Goal: Task Accomplishment & Management: Complete application form

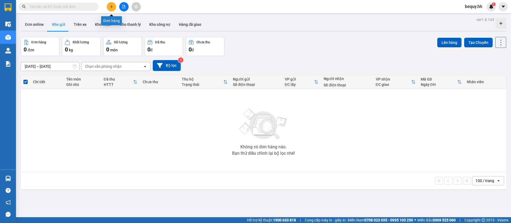
click at [114, 9] on button at bounding box center [111, 6] width 9 height 9
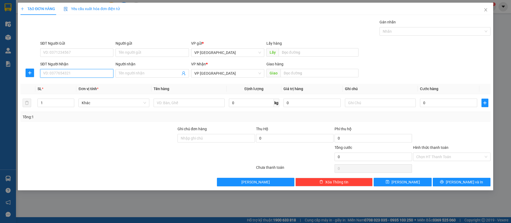
click at [84, 69] on input "SĐT Người Nhận" at bounding box center [76, 73] width 73 height 9
click at [91, 77] on input "SĐT Người Nhận" at bounding box center [76, 73] width 73 height 9
click at [94, 84] on div "0886171819 - [PERSON_NAME]" at bounding box center [76, 84] width 67 height 6
type input "0886171819"
type input "[PERSON_NAME]"
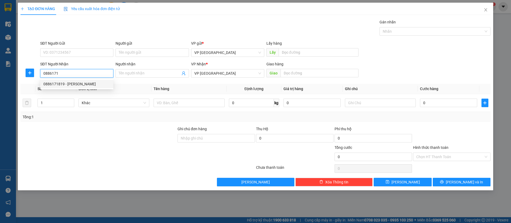
type input "bau bang"
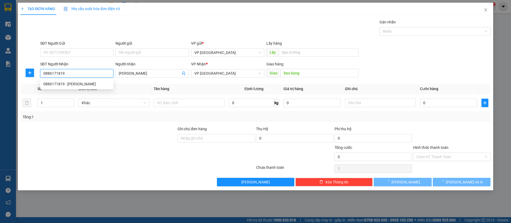
type input "50.000"
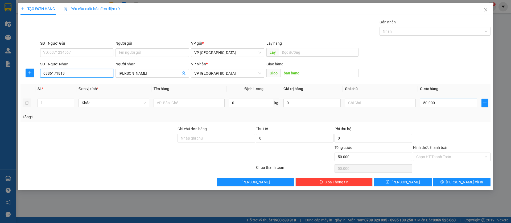
type input "0886171819"
click at [436, 102] on input "50.000" at bounding box center [448, 103] width 57 height 9
type input "3"
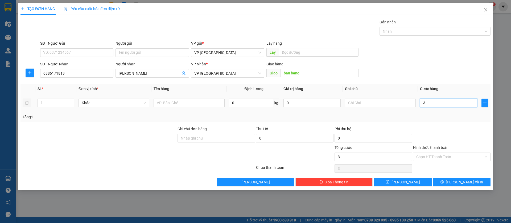
type input "30"
type input "300"
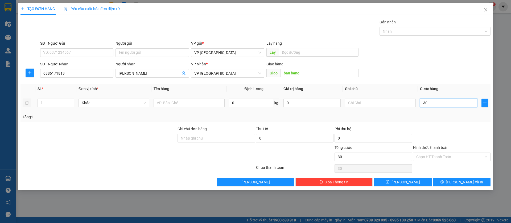
type input "300"
type input "3.000"
type input "30.000"
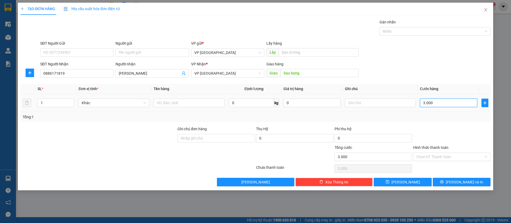
type input "30.000"
click at [422, 185] on button "[PERSON_NAME]" at bounding box center [402, 182] width 58 height 9
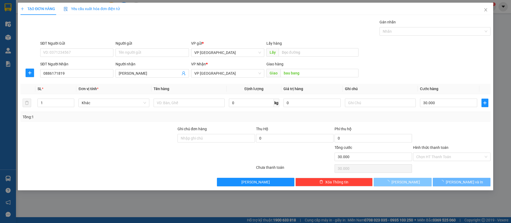
type input "0"
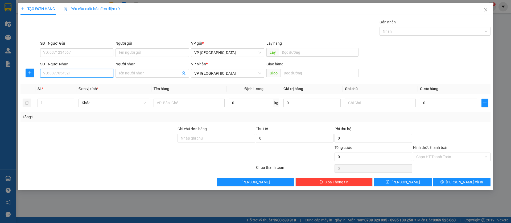
click at [96, 72] on input "SĐT Người Nhận" at bounding box center [76, 73] width 73 height 9
type input "0981738439"
click at [90, 83] on div "0981738439" at bounding box center [76, 84] width 67 height 6
type input "[PERSON_NAME]"
type input "80.000"
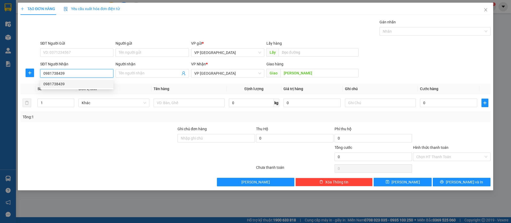
type input "80.000"
type input "0981738439"
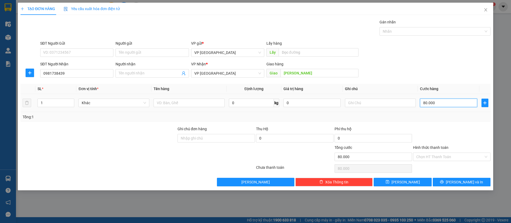
click at [455, 101] on input "80.000" at bounding box center [448, 103] width 57 height 9
type input "7"
type input "70"
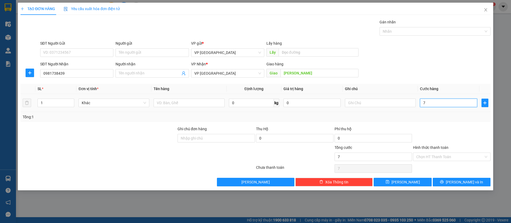
type input "70"
type input "700"
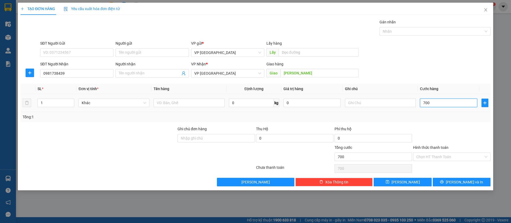
type input "7.000"
type input "70.000"
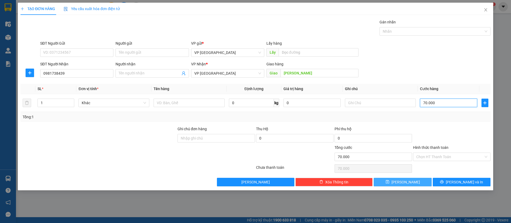
type input "70.000"
click at [426, 184] on button "[PERSON_NAME]" at bounding box center [402, 182] width 58 height 9
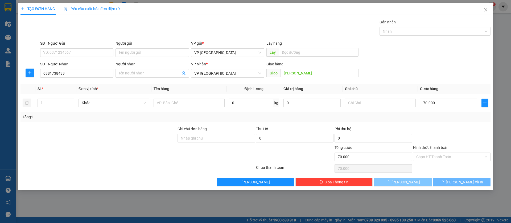
type input "0"
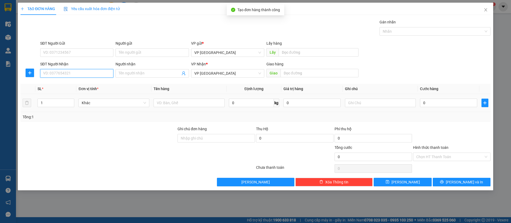
click at [90, 71] on input "SĐT Người Nhận" at bounding box center [76, 73] width 73 height 9
click at [151, 74] on input "Người nhận" at bounding box center [149, 73] width 61 height 6
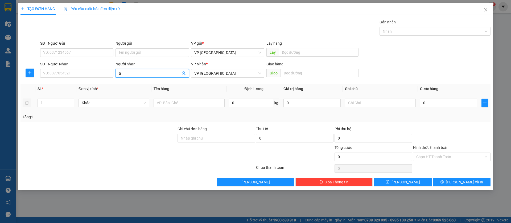
type input "t"
click at [97, 72] on input "SĐT Người Nhận" at bounding box center [76, 73] width 73 height 9
click at [120, 73] on input "Người nhận" at bounding box center [149, 73] width 61 height 6
click at [97, 71] on input "SĐT Người Nhận" at bounding box center [76, 73] width 73 height 9
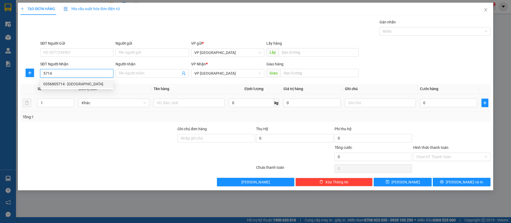
click at [86, 84] on div "0356805714 - [GEOGRAPHIC_DATA]" at bounding box center [76, 84] width 67 height 6
type input "0356805714"
type input "SƠN LÂM"
type input "[PERSON_NAME]"
type input "50.000"
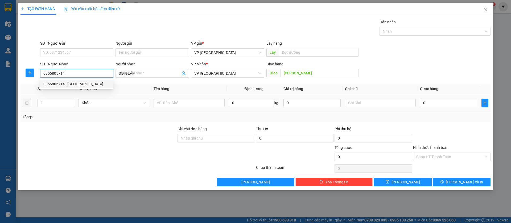
type input "50.000"
type input "0356805714"
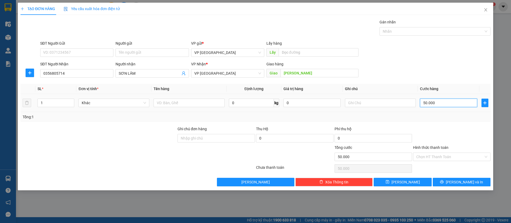
click at [440, 105] on input "50.000" at bounding box center [448, 103] width 57 height 9
type input "4"
type input "40"
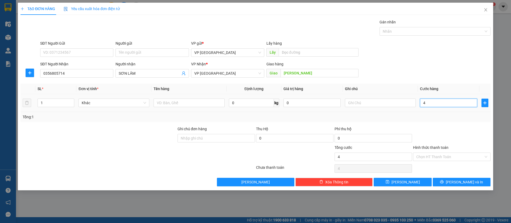
type input "40"
type input "400"
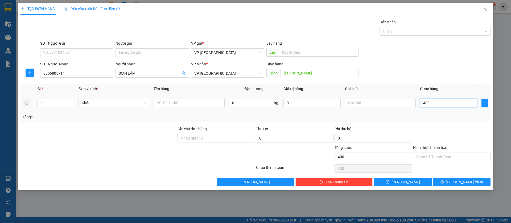
type input "4.000"
type input "40.000"
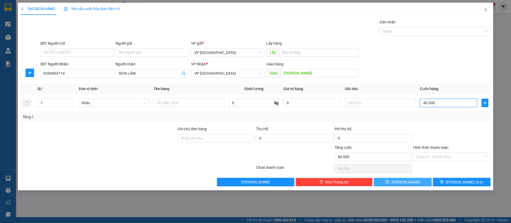
type input "40.000"
click at [415, 182] on button "[PERSON_NAME]" at bounding box center [402, 182] width 58 height 9
type input "0"
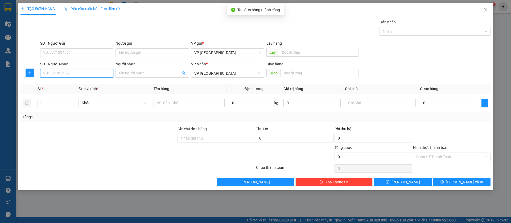
click at [96, 75] on input "SĐT Người Nhận" at bounding box center [76, 73] width 73 height 9
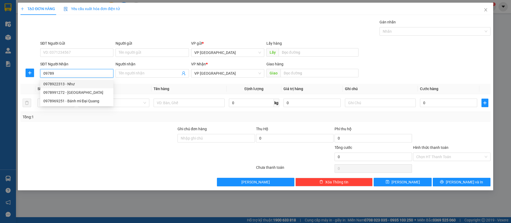
click at [65, 84] on div "0978922313 - Như" at bounding box center [76, 84] width 67 height 6
type input "0978922313"
type input "Như"
type input "Tân Khai"
type input "70.000"
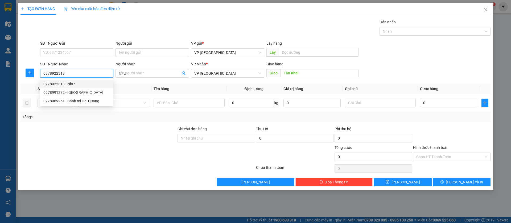
type input "70.000"
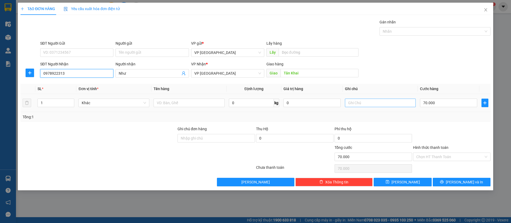
type input "0978922313"
click at [391, 104] on input "text" at bounding box center [380, 103] width 71 height 9
type input "2k"
click at [424, 104] on input "70.000" at bounding box center [448, 103] width 57 height 9
type input "1"
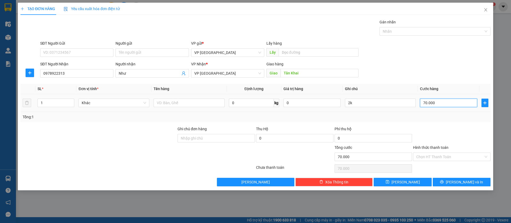
type input "1"
type input "10"
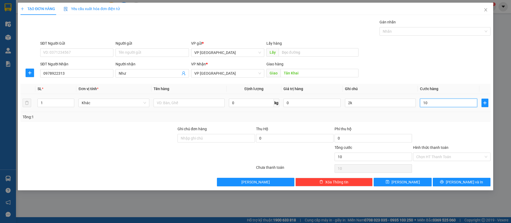
type input "100"
type input "1.000"
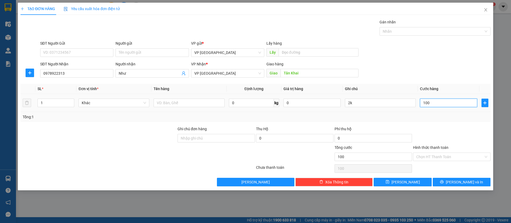
type input "1.000"
type input "10.000"
type input "100.000"
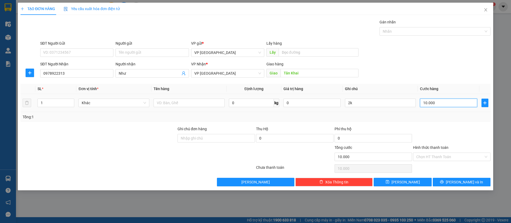
type input "100.000"
drag, startPoint x: 411, startPoint y: 183, endPoint x: 398, endPoint y: 183, distance: 13.3
click at [411, 183] on button "[PERSON_NAME]" at bounding box center [402, 182] width 58 height 9
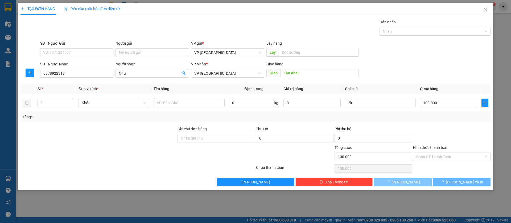
type input "0"
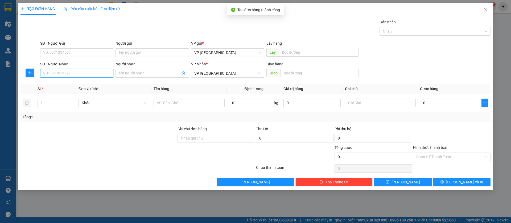
click at [88, 71] on input "SĐT Người Nhận" at bounding box center [76, 73] width 73 height 9
click at [77, 86] on div "0373777776 - hưng" at bounding box center [76, 84] width 67 height 6
type input "0373777776"
type input "hưng"
type input "Cổng KCN Bàu Bàng"
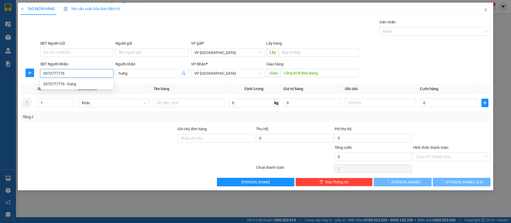
type input "50.000"
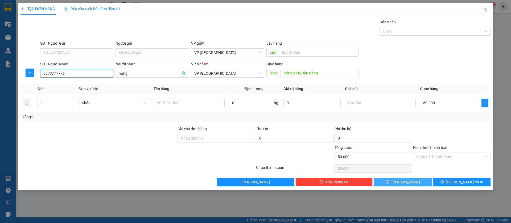
type input "0373777776"
drag, startPoint x: 420, startPoint y: 181, endPoint x: 369, endPoint y: 165, distance: 52.8
click at [417, 181] on button "[PERSON_NAME]" at bounding box center [402, 182] width 58 height 9
type input "0"
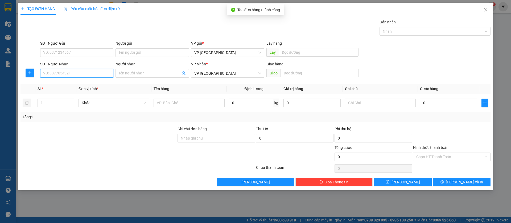
click at [97, 75] on input "SĐT Người Nhận" at bounding box center [76, 73] width 73 height 9
click at [95, 84] on div "0919877724" at bounding box center [76, 84] width 67 height 6
type input "0919877724"
type input "kê phong"
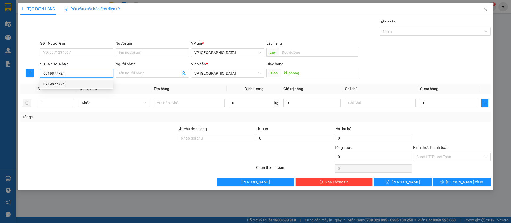
type input "70.000"
type input "0919877724"
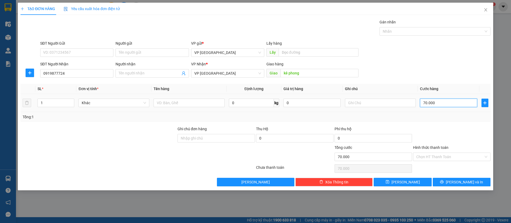
click at [455, 102] on input "70.000" at bounding box center [448, 103] width 57 height 9
type input "3"
type input "30"
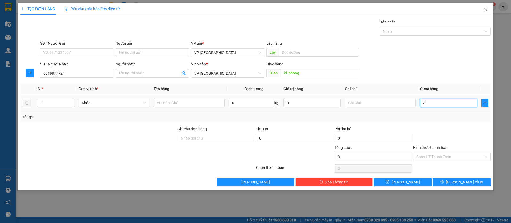
type input "30"
type input "300"
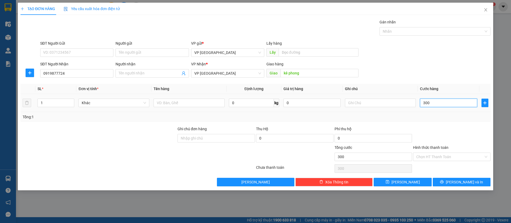
type input "3.000"
type input "30.000"
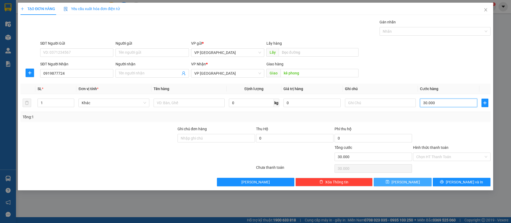
type input "30.000"
click at [419, 181] on button "[PERSON_NAME]" at bounding box center [402, 182] width 58 height 9
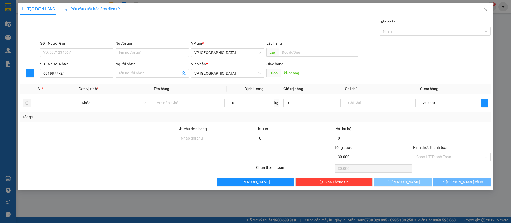
type input "0"
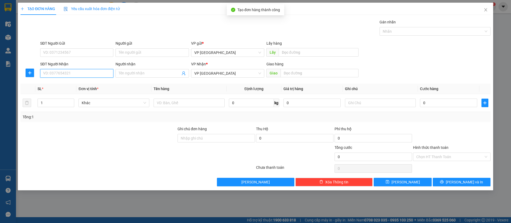
click at [101, 70] on input "SĐT Người Nhận" at bounding box center [76, 73] width 73 height 9
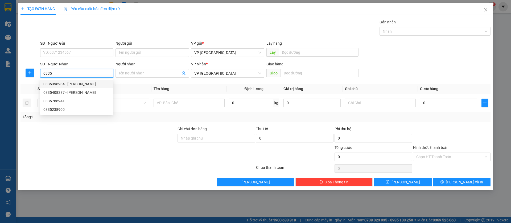
click at [81, 86] on div "0335398934 - [PERSON_NAME]" at bounding box center [76, 84] width 67 height 6
type input "0335398934"
type input "[PERSON_NAME]"
type input "HOA [PERSON_NAME]"
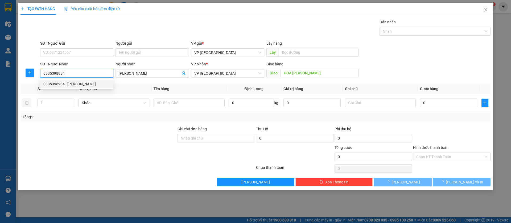
type input "50.000"
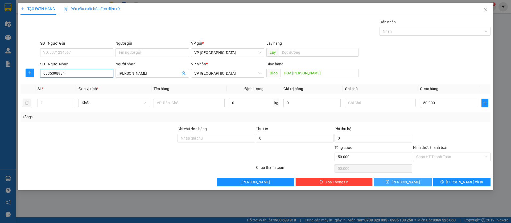
type input "0335398934"
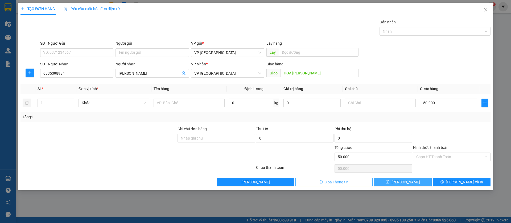
drag, startPoint x: 406, startPoint y: 181, endPoint x: 363, endPoint y: 183, distance: 42.6
click at [406, 181] on span "[PERSON_NAME]" at bounding box center [405, 182] width 28 height 6
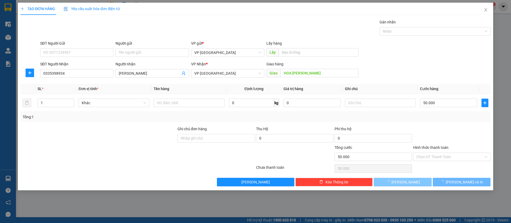
type input "0"
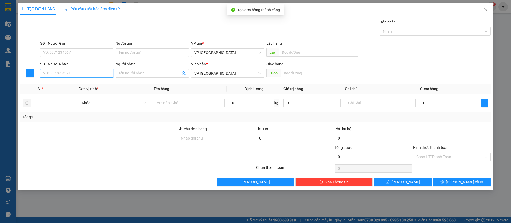
click at [91, 72] on input "SĐT Người Nhận" at bounding box center [76, 73] width 73 height 9
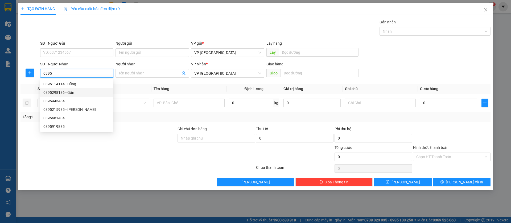
click at [70, 92] on div "0395298136 - Gấm" at bounding box center [76, 93] width 67 height 6
type input "0395298136"
type input "Gấm"
type input "Chợ [PERSON_NAME]"
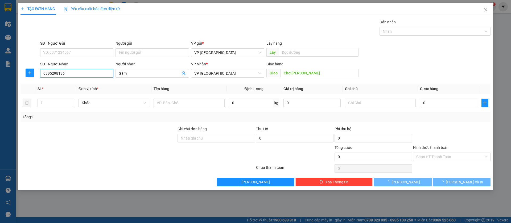
type input "50.000"
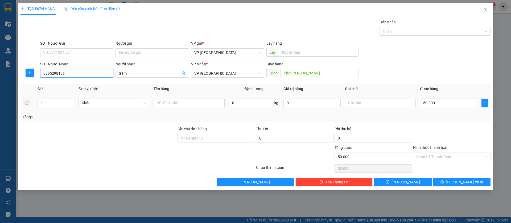
type input "0395298136"
click at [429, 101] on input "50.000" at bounding box center [448, 103] width 57 height 9
type input "6"
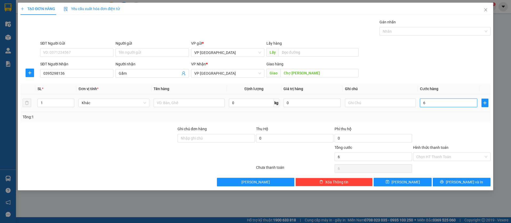
type input "60"
type input "600"
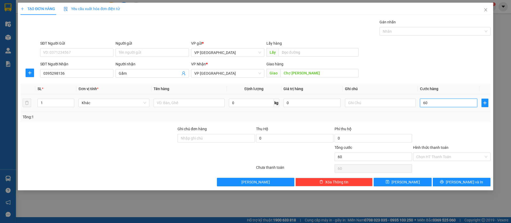
type input "600"
type input "6.000"
type input "60.000"
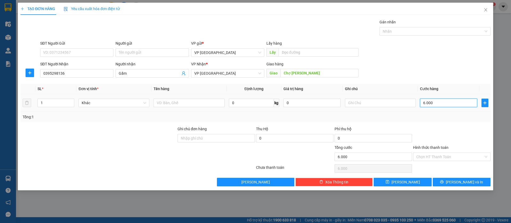
type input "60.000"
click at [407, 180] on span "[PERSON_NAME]" at bounding box center [405, 182] width 28 height 6
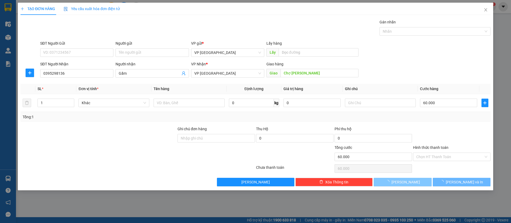
type input "0"
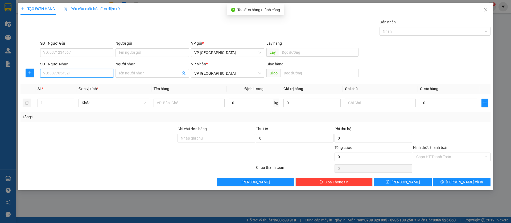
click at [71, 72] on input "SĐT Người Nhận" at bounding box center [76, 73] width 73 height 9
click at [79, 83] on div "0918040613" at bounding box center [76, 84] width 67 height 6
type input "0918040613"
type input "bau bàng"
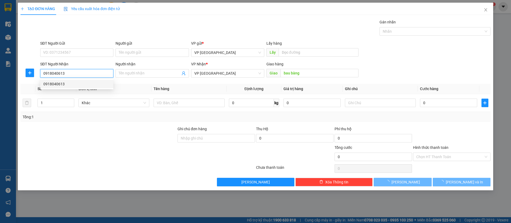
type input "50.000"
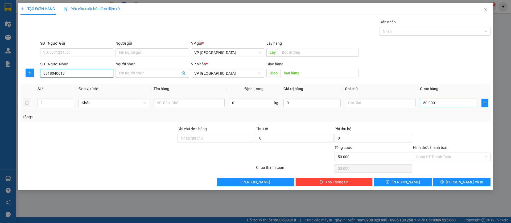
type input "0918040613"
click at [450, 103] on input "50.000" at bounding box center [448, 103] width 57 height 9
type input "3"
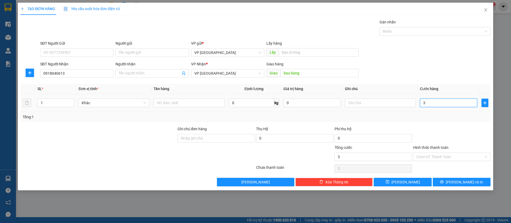
type input "30"
type input "300"
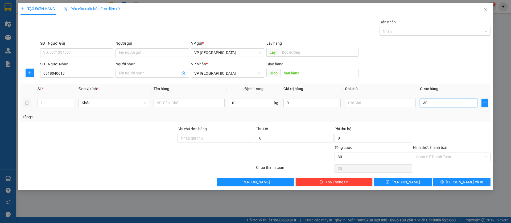
type input "300"
type input "3.000"
type input "30.000"
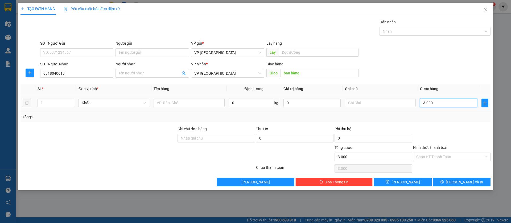
type input "30.000"
click at [420, 183] on button "[PERSON_NAME]" at bounding box center [402, 182] width 58 height 9
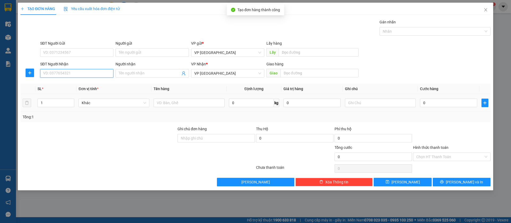
click at [77, 72] on input "SĐT Người Nhận" at bounding box center [76, 73] width 73 height 9
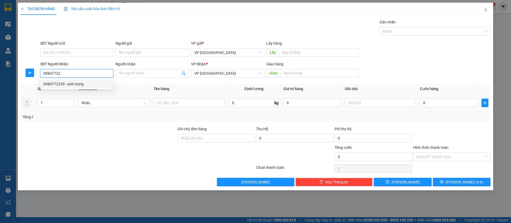
click at [76, 80] on div "0984772239 - anh trọng" at bounding box center [76, 84] width 73 height 9
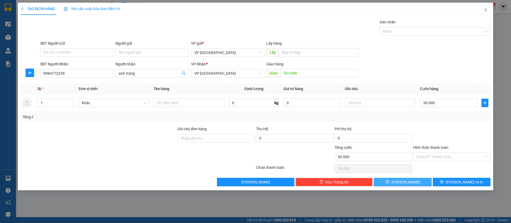
click at [409, 184] on button "[PERSON_NAME]" at bounding box center [402, 182] width 58 height 9
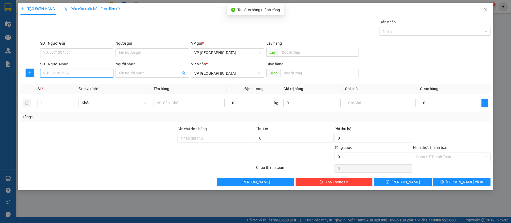
click at [65, 72] on input "SĐT Người Nhận" at bounding box center [76, 73] width 73 height 9
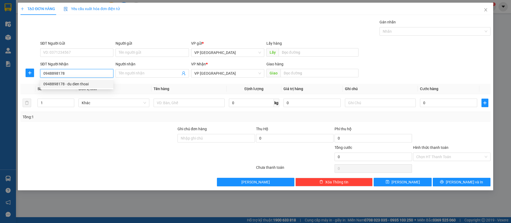
click at [74, 82] on div "0948898178 - du dien thoai" at bounding box center [76, 84] width 67 height 6
click at [251, 72] on span "VP [GEOGRAPHIC_DATA]" at bounding box center [227, 73] width 67 height 8
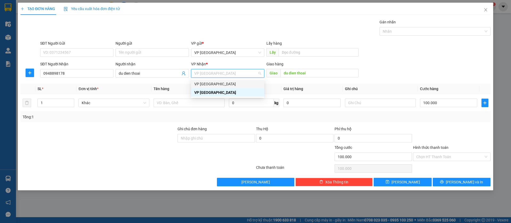
click at [225, 82] on div "VP [GEOGRAPHIC_DATA]" at bounding box center [227, 84] width 67 height 6
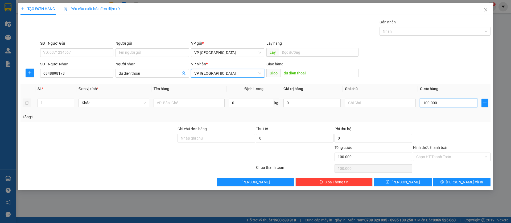
click at [434, 101] on input "100.000" at bounding box center [448, 103] width 57 height 9
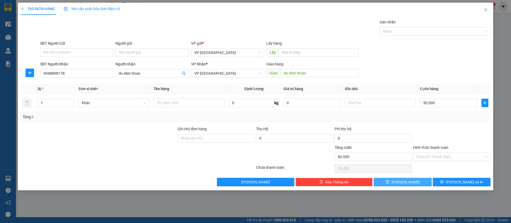
drag, startPoint x: 413, startPoint y: 181, endPoint x: 164, endPoint y: 67, distance: 274.5
click at [412, 181] on button "[PERSON_NAME]" at bounding box center [402, 182] width 58 height 9
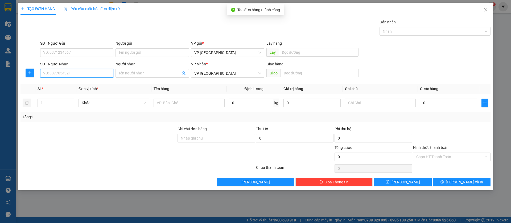
click at [106, 73] on input "SĐT Người Nhận" at bounding box center [76, 73] width 73 height 9
click at [79, 83] on div "0818587878 - Long" at bounding box center [76, 84] width 67 height 6
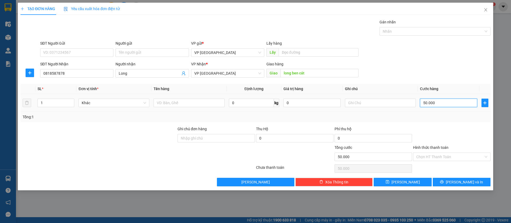
click at [459, 103] on input "50.000" at bounding box center [448, 103] width 57 height 9
click at [422, 181] on button "[PERSON_NAME]" at bounding box center [402, 182] width 58 height 9
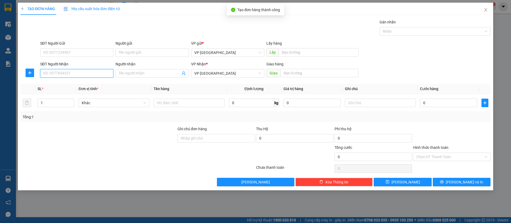
click at [100, 73] on input "SĐT Người Nhận" at bounding box center [76, 73] width 73 height 9
click at [96, 83] on div "0966002486" at bounding box center [76, 84] width 67 height 6
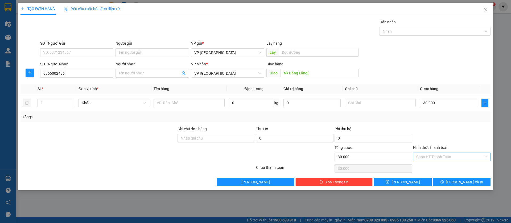
click at [460, 157] on input "Hình thức thanh toán" at bounding box center [449, 157] width 67 height 8
click at [446, 165] on div "Tại văn phòng" at bounding box center [451, 168] width 71 height 6
click at [415, 181] on button "[PERSON_NAME]" at bounding box center [402, 182] width 58 height 9
click at [485, 10] on icon "close" at bounding box center [485, 10] width 4 height 4
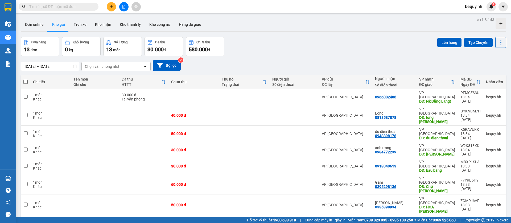
click at [27, 81] on span at bounding box center [25, 82] width 4 height 4
click at [26, 79] on input "checkbox" at bounding box center [26, 79] width 0 height 0
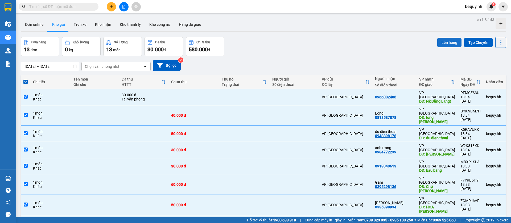
click at [451, 40] on button "Lên hàng" at bounding box center [449, 43] width 24 height 10
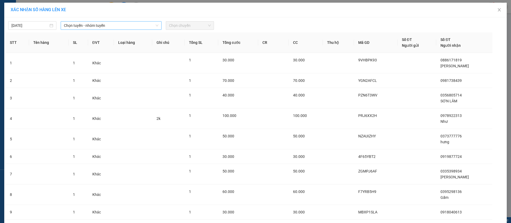
click at [146, 27] on span "Chọn tuyến - nhóm tuyến" at bounding box center [111, 26] width 94 height 8
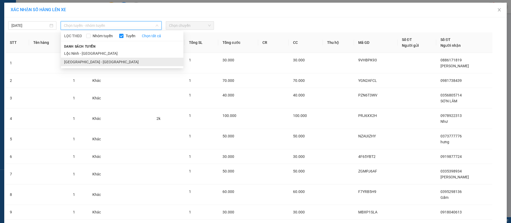
click at [124, 62] on li "[GEOGRAPHIC_DATA] - [GEOGRAPHIC_DATA]" at bounding box center [122, 62] width 122 height 9
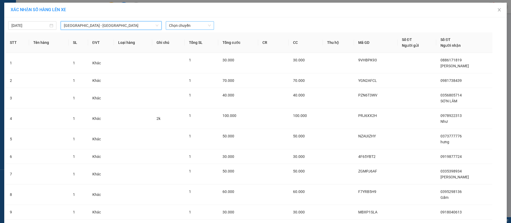
click at [173, 26] on span "Chọn chuyến" at bounding box center [190, 26] width 42 height 8
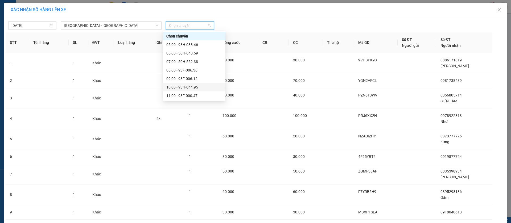
scroll to position [80, 0]
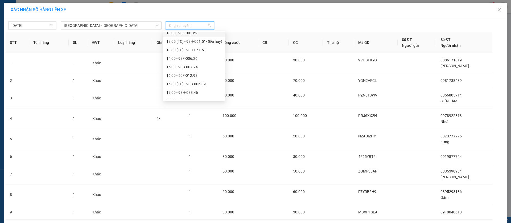
click at [192, 34] on div "13:00 - 93F-001.69" at bounding box center [194, 33] width 56 height 6
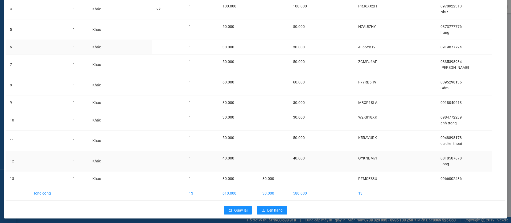
scroll to position [115, 0]
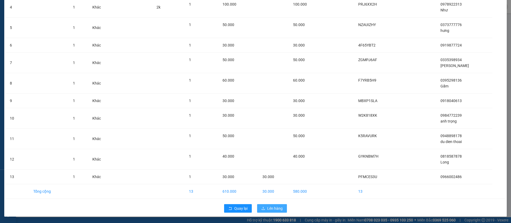
click at [269, 205] on button "Lên hàng" at bounding box center [272, 208] width 30 height 9
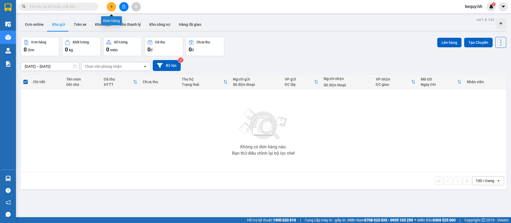
click at [109, 7] on button at bounding box center [111, 6] width 9 height 9
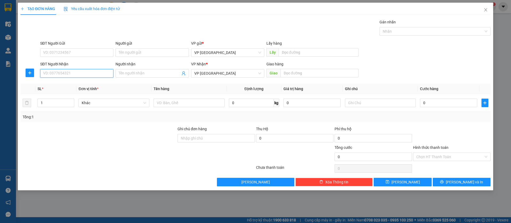
click at [97, 74] on input "SĐT Người Nhận" at bounding box center [76, 73] width 73 height 9
click at [91, 82] on div "0943795181 - Lợi Phát" at bounding box center [76, 84] width 67 height 6
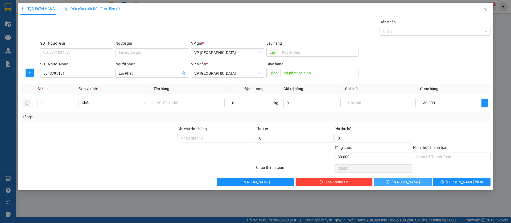
click at [424, 185] on button "[PERSON_NAME]" at bounding box center [402, 182] width 58 height 9
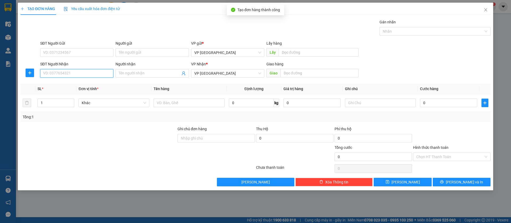
click at [92, 74] on input "SĐT Người Nhận" at bounding box center [76, 73] width 73 height 9
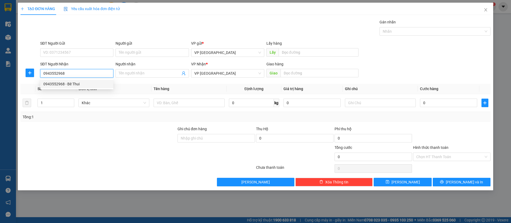
click at [100, 85] on div "0943552968 - Bê Thui" at bounding box center [76, 84] width 67 height 6
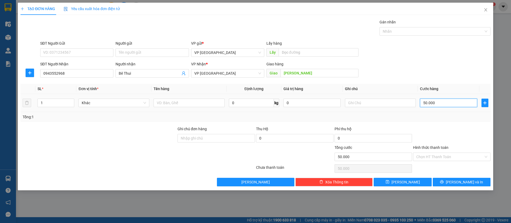
click at [464, 101] on input "50.000" at bounding box center [448, 103] width 57 height 9
click at [389, 104] on input "text" at bounding box center [380, 103] width 71 height 9
click at [420, 183] on button "[PERSON_NAME]" at bounding box center [402, 182] width 58 height 9
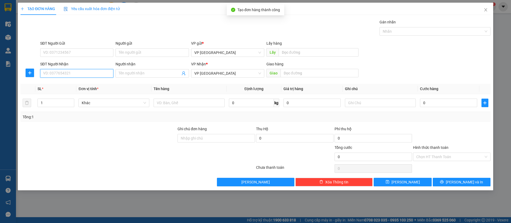
click at [80, 74] on input "SĐT Người Nhận" at bounding box center [76, 73] width 73 height 9
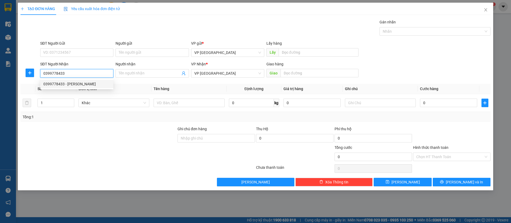
click at [77, 86] on div "0399778433 - [PERSON_NAME]" at bounding box center [76, 84] width 67 height 6
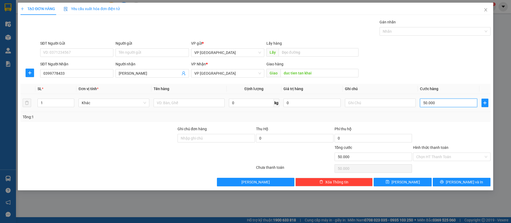
click at [427, 104] on input "50.000" at bounding box center [448, 103] width 57 height 9
click at [418, 179] on button "[PERSON_NAME]" at bounding box center [402, 182] width 58 height 9
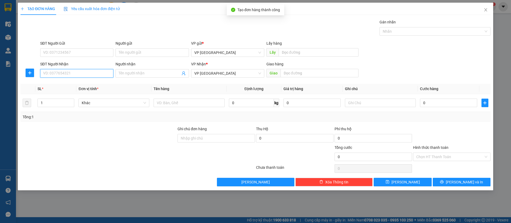
click at [90, 70] on input "SĐT Người Nhận" at bounding box center [76, 73] width 73 height 9
click at [77, 73] on input "09037755194" at bounding box center [76, 73] width 73 height 9
click at [71, 71] on input "09037755194" at bounding box center [76, 73] width 73 height 9
click at [64, 85] on div "0903641420" at bounding box center [76, 84] width 67 height 6
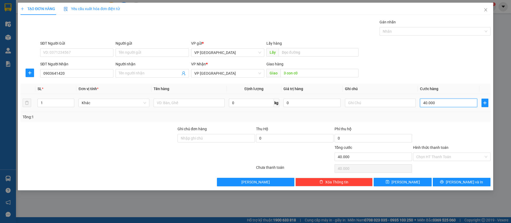
click at [437, 101] on input "40.000" at bounding box center [448, 103] width 57 height 9
click at [388, 102] on input "text" at bounding box center [380, 103] width 71 height 9
click at [413, 181] on button "[PERSON_NAME]" at bounding box center [402, 182] width 58 height 9
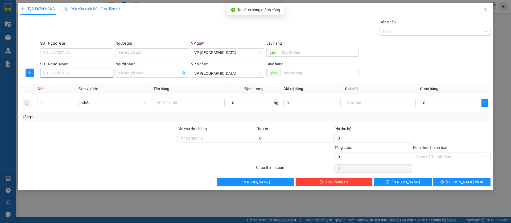
click at [101, 76] on input "SĐT Người Nhận" at bounding box center [76, 73] width 73 height 9
click at [99, 81] on div "0394448350 - Thảo" at bounding box center [76, 84] width 67 height 6
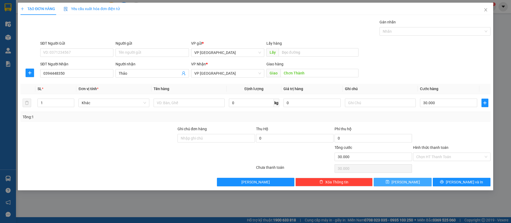
click at [411, 181] on button "[PERSON_NAME]" at bounding box center [402, 182] width 58 height 9
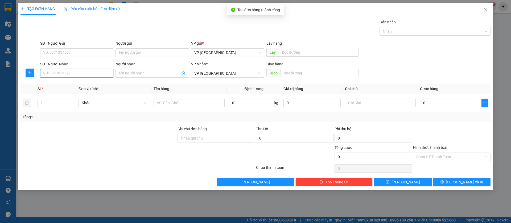
click at [99, 73] on input "SĐT Người Nhận" at bounding box center [76, 73] width 73 height 9
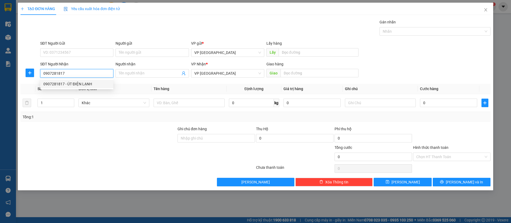
click at [100, 82] on div "0907281817 - ÚT ĐIỆN LẠNH" at bounding box center [76, 84] width 67 height 6
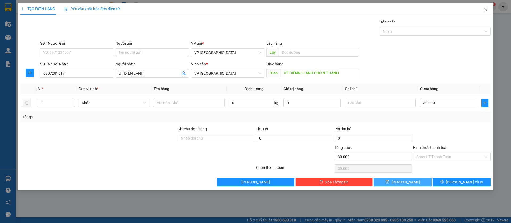
click at [406, 183] on span "[PERSON_NAME]" at bounding box center [405, 182] width 28 height 6
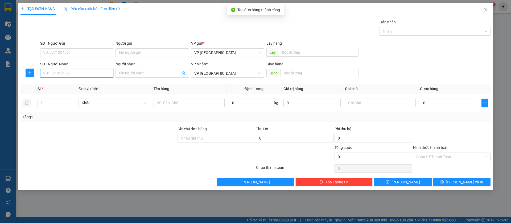
click at [108, 72] on input "SĐT Người Nhận" at bounding box center [76, 73] width 73 height 9
click at [99, 84] on div "0967292939 - [PERSON_NAME]" at bounding box center [76, 84] width 67 height 6
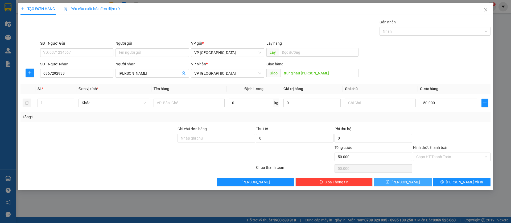
click at [409, 182] on button "[PERSON_NAME]" at bounding box center [402, 182] width 58 height 9
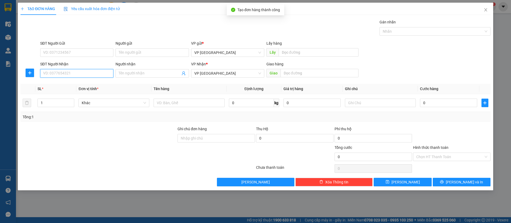
click at [98, 72] on input "SĐT Người Nhận" at bounding box center [76, 73] width 73 height 9
click at [91, 81] on div "0347103379 - hữu đức" at bounding box center [76, 84] width 67 height 6
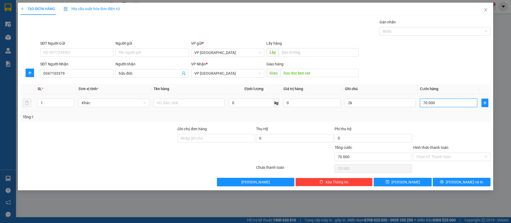
click at [431, 103] on input "70.000" at bounding box center [448, 103] width 57 height 9
click at [359, 103] on input "2k" at bounding box center [380, 103] width 71 height 9
click at [403, 182] on span "[PERSON_NAME]" at bounding box center [405, 182] width 28 height 6
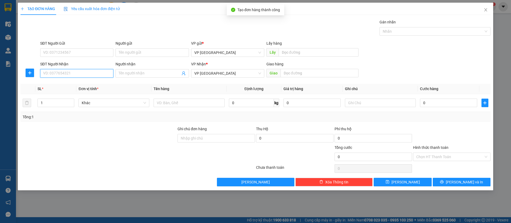
click at [106, 73] on input "SĐT Người Nhận" at bounding box center [76, 73] width 73 height 9
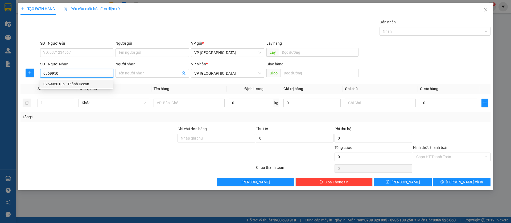
click at [82, 85] on div "0969950136 - Thành Decan" at bounding box center [76, 84] width 67 height 6
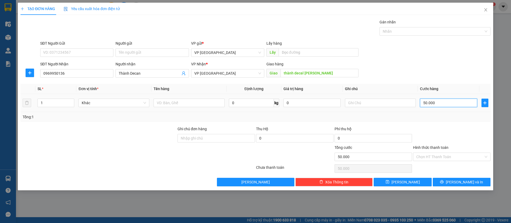
click at [452, 100] on input "50.000" at bounding box center [448, 103] width 57 height 9
click at [383, 102] on input "text" at bounding box center [380, 103] width 71 height 9
click at [409, 180] on button "[PERSON_NAME]" at bounding box center [402, 182] width 58 height 9
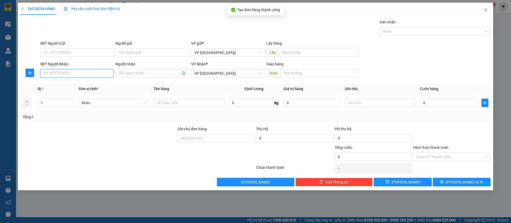
click at [85, 74] on input "SĐT Người Nhận" at bounding box center [76, 73] width 73 height 9
click at [74, 86] on div "0973500148 - Như Ý" at bounding box center [76, 84] width 67 height 6
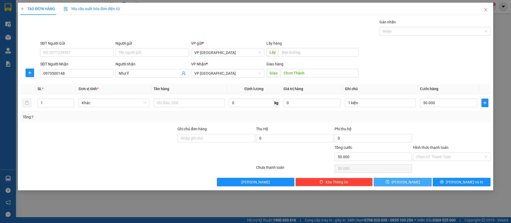
click at [403, 181] on span "[PERSON_NAME]" at bounding box center [405, 182] width 28 height 6
click at [82, 71] on input "SĐT Người Nhận" at bounding box center [76, 73] width 73 height 9
click at [82, 71] on input "0937053089" at bounding box center [76, 73] width 73 height 9
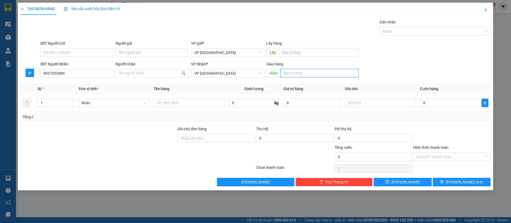
click at [300, 73] on input "text" at bounding box center [319, 73] width 78 height 9
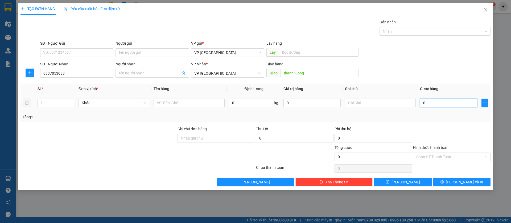
click at [439, 100] on input "0" at bounding box center [448, 103] width 57 height 9
click at [405, 178] on button "[PERSON_NAME]" at bounding box center [402, 182] width 58 height 9
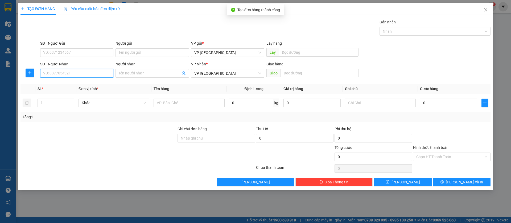
click at [94, 75] on input "SĐT Người Nhận" at bounding box center [76, 73] width 73 height 9
click at [87, 83] on div "0972176546" at bounding box center [76, 84] width 67 height 6
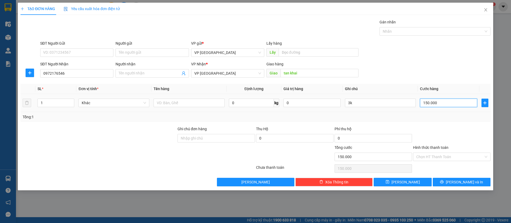
click at [438, 105] on input "150.000" at bounding box center [448, 103] width 57 height 9
drag, startPoint x: 414, startPoint y: 182, endPoint x: 175, endPoint y: 121, distance: 246.9
click at [414, 182] on button "[PERSON_NAME]" at bounding box center [402, 182] width 58 height 9
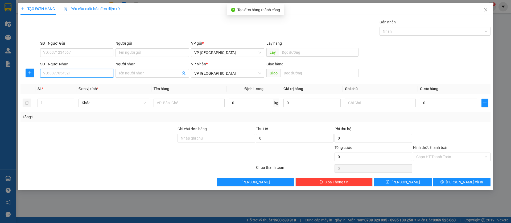
click at [89, 71] on input "SĐT Người Nhận" at bounding box center [76, 73] width 73 height 9
click at [101, 83] on div "0399780860" at bounding box center [76, 84] width 67 height 6
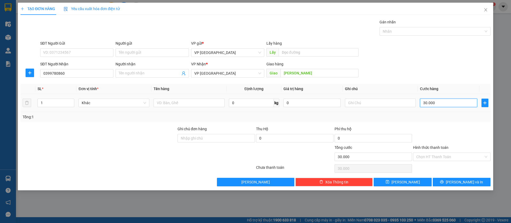
click at [429, 100] on input "30.000" at bounding box center [448, 103] width 57 height 9
click at [421, 182] on button "[PERSON_NAME]" at bounding box center [402, 182] width 58 height 9
click at [486, 10] on icon "close" at bounding box center [485, 9] width 3 height 3
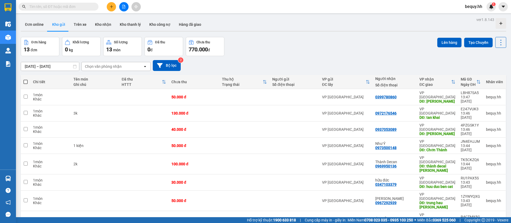
click at [26, 82] on span at bounding box center [25, 82] width 4 height 4
click at [26, 79] on input "checkbox" at bounding box center [26, 79] width 0 height 0
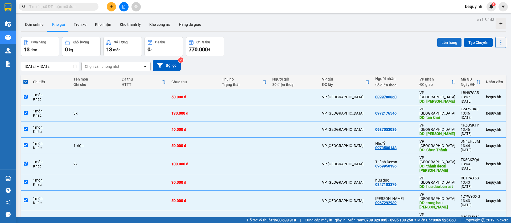
click at [439, 39] on button "Lên hàng" at bounding box center [449, 43] width 24 height 10
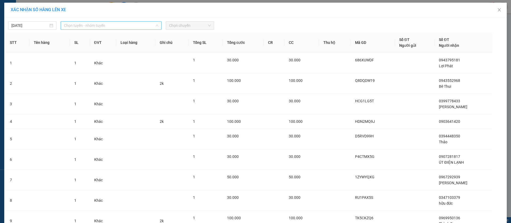
click at [138, 23] on span "Chọn tuyến - nhóm tuyến" at bounding box center [111, 26] width 94 height 8
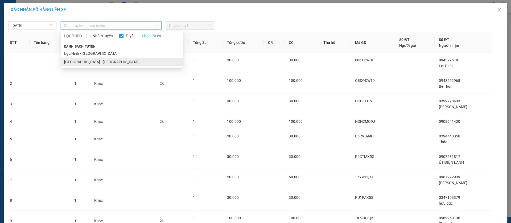
click at [86, 63] on li "[GEOGRAPHIC_DATA] - [GEOGRAPHIC_DATA]" at bounding box center [122, 62] width 122 height 9
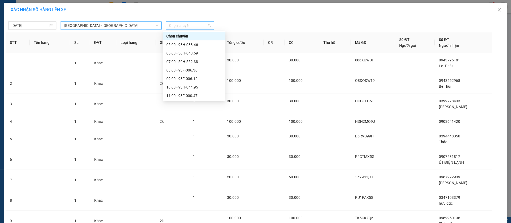
click at [188, 26] on span "Chọn chuyến" at bounding box center [190, 26] width 42 height 8
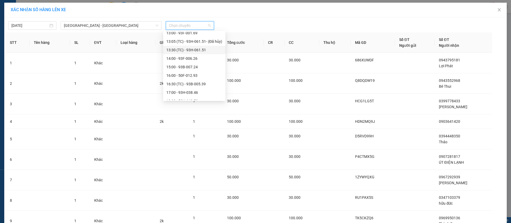
click at [189, 50] on div "13:30 (TC) - 93H-061.51" at bounding box center [194, 50] width 56 height 6
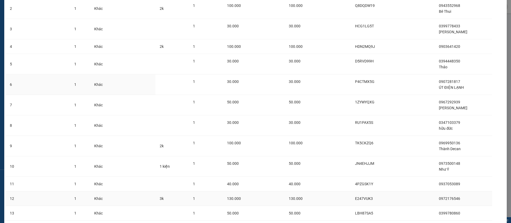
scroll to position [115, 0]
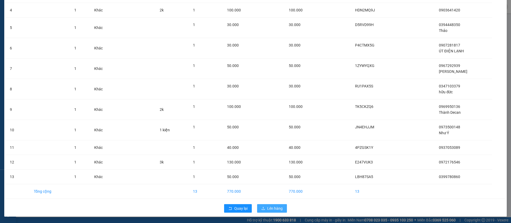
click at [271, 206] on span "Lên hàng" at bounding box center [274, 209] width 15 height 6
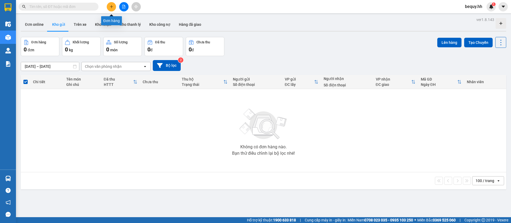
click at [111, 6] on icon "plus" at bounding box center [112, 7] width 4 height 4
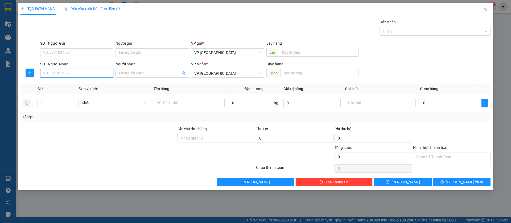
click at [94, 72] on input "SĐT Người Nhận" at bounding box center [76, 73] width 73 height 9
click at [315, 74] on input "text" at bounding box center [319, 73] width 78 height 9
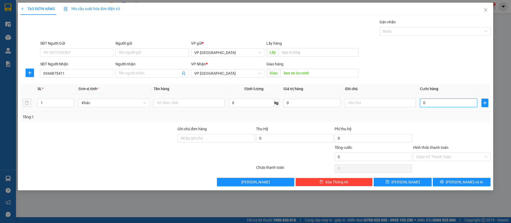
click at [441, 105] on input "0" at bounding box center [448, 103] width 57 height 9
click at [425, 181] on button "[PERSON_NAME]" at bounding box center [402, 182] width 58 height 9
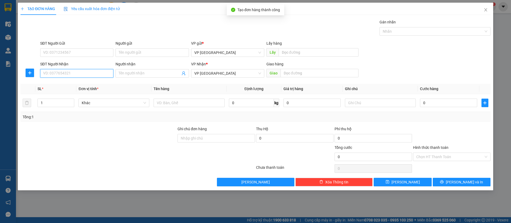
click at [51, 73] on input "SĐT Người Nhận" at bounding box center [76, 73] width 73 height 9
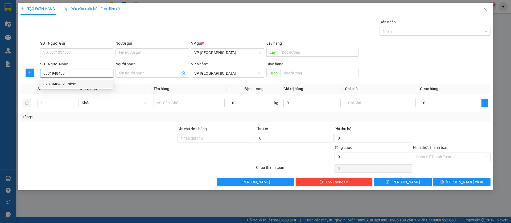
click at [87, 84] on div "0931948489 - Niệm" at bounding box center [76, 84] width 67 height 6
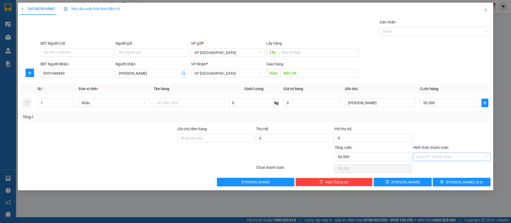
click at [481, 153] on input "Hình thức thanh toán" at bounding box center [449, 157] width 67 height 8
click at [450, 166] on div "Tại văn phòng" at bounding box center [451, 168] width 71 height 6
click at [420, 180] on button "[PERSON_NAME]" at bounding box center [402, 182] width 58 height 9
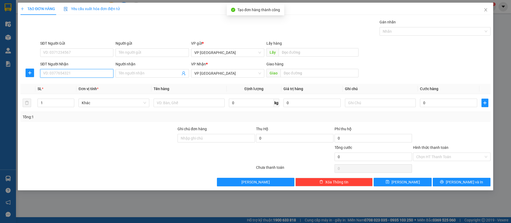
click at [95, 76] on input "SĐT Người Nhận" at bounding box center [76, 73] width 73 height 9
click at [89, 84] on div "0988345127" at bounding box center [76, 84] width 67 height 6
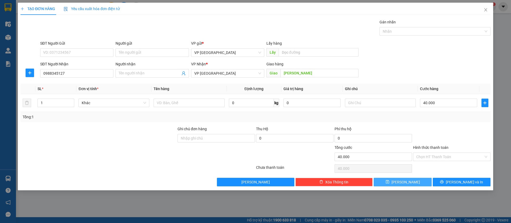
click at [395, 185] on button "[PERSON_NAME]" at bounding box center [402, 182] width 58 height 9
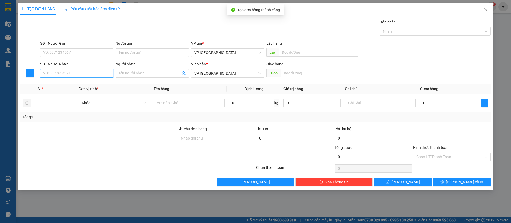
click at [101, 73] on input "SĐT Người Nhận" at bounding box center [76, 73] width 73 height 9
click at [95, 84] on div "0353427792" at bounding box center [76, 84] width 67 height 6
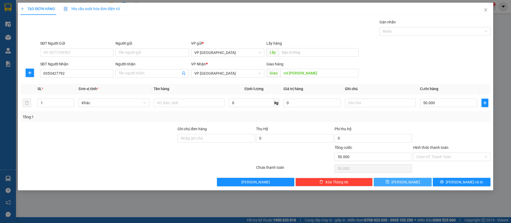
click at [414, 181] on button "[PERSON_NAME]" at bounding box center [402, 182] width 58 height 9
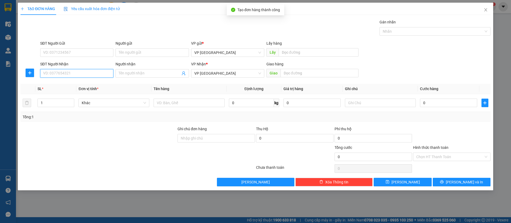
click at [105, 71] on input "SĐT Người Nhận" at bounding box center [76, 73] width 73 height 9
click at [101, 72] on input "0986667" at bounding box center [76, 73] width 73 height 9
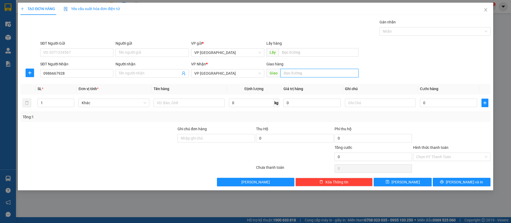
click at [299, 70] on input "text" at bounding box center [319, 73] width 78 height 9
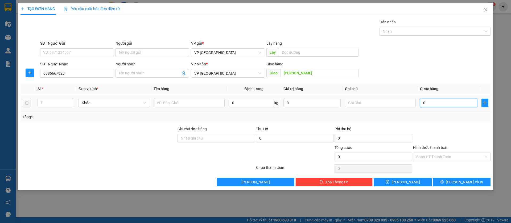
click at [442, 103] on input "0" at bounding box center [448, 103] width 57 height 9
click at [409, 101] on input "text" at bounding box center [380, 103] width 71 height 9
click at [410, 184] on button "[PERSON_NAME]" at bounding box center [402, 182] width 58 height 9
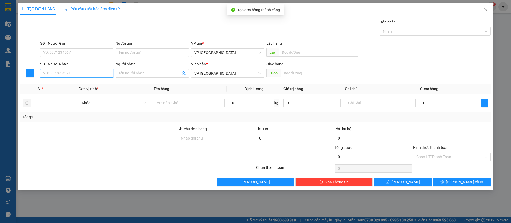
click at [100, 72] on input "SĐT Người Nhận" at bounding box center [76, 73] width 73 height 9
click at [123, 73] on input "Người nhận" at bounding box center [149, 73] width 61 height 6
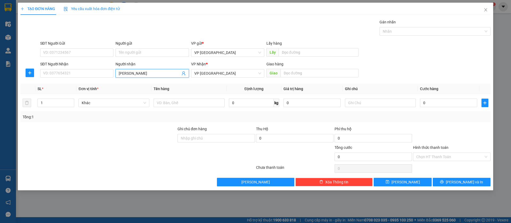
click at [147, 72] on input "[PERSON_NAME]" at bounding box center [149, 73] width 61 height 6
click at [291, 71] on input "text" at bounding box center [319, 73] width 78 height 9
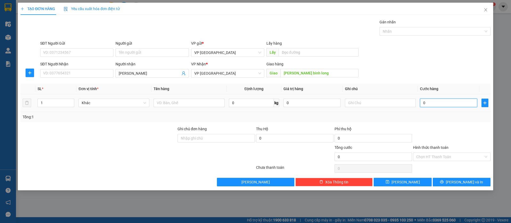
click at [437, 101] on input "0" at bounding box center [448, 103] width 57 height 9
drag, startPoint x: 412, startPoint y: 183, endPoint x: 107, endPoint y: 117, distance: 312.4
click at [412, 183] on button "[PERSON_NAME]" at bounding box center [402, 182] width 58 height 9
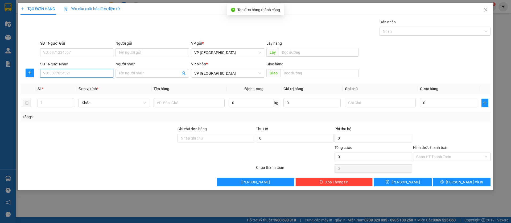
click at [95, 71] on input "SĐT Người Nhận" at bounding box center [76, 73] width 73 height 9
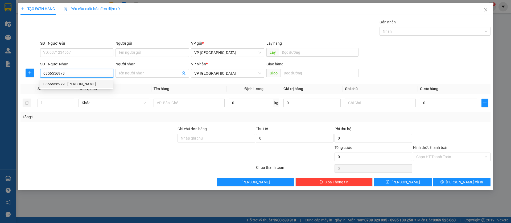
click at [90, 83] on div "0856556979 - [PERSON_NAME]" at bounding box center [76, 84] width 67 height 6
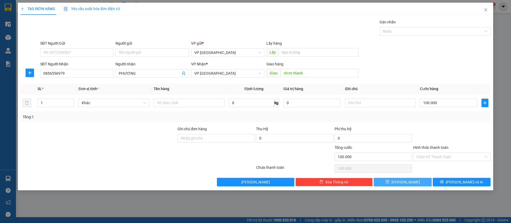
click at [394, 179] on button "[PERSON_NAME]" at bounding box center [402, 182] width 58 height 9
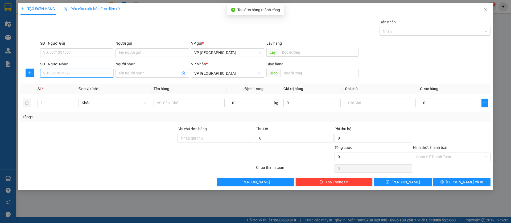
click at [102, 71] on input "SĐT Người Nhận" at bounding box center [76, 73] width 73 height 9
click at [89, 83] on div "0347103379 - hữu đức" at bounding box center [76, 84] width 67 height 6
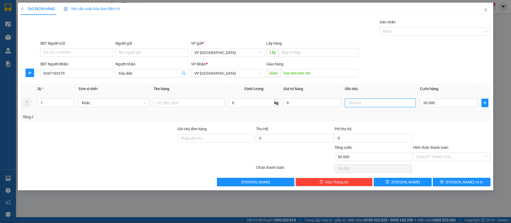
click at [409, 103] on input "text" at bounding box center [380, 103] width 71 height 9
click at [442, 102] on input "30.000" at bounding box center [448, 103] width 57 height 9
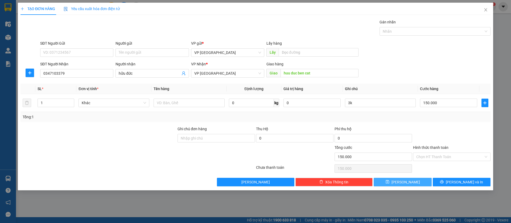
click at [418, 181] on button "[PERSON_NAME]" at bounding box center [402, 182] width 58 height 9
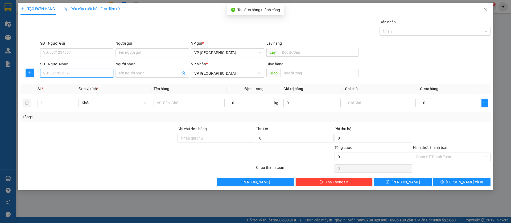
click at [92, 72] on input "SĐT Người Nhận" at bounding box center [76, 73] width 73 height 9
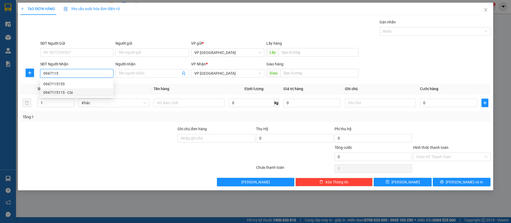
click at [80, 93] on div "0947115115 - Còi" at bounding box center [76, 93] width 67 height 6
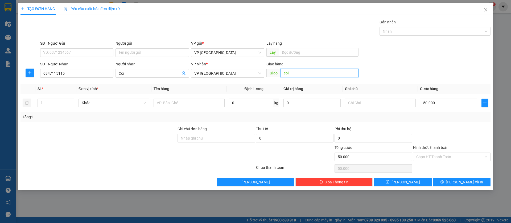
click at [321, 73] on input "coi" at bounding box center [319, 73] width 78 height 9
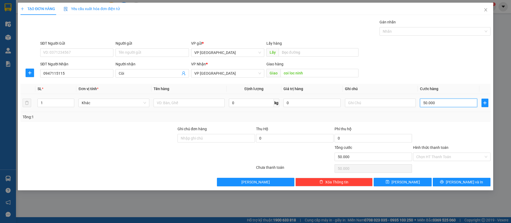
click at [441, 99] on input "50.000" at bounding box center [448, 103] width 57 height 9
drag, startPoint x: 412, startPoint y: 184, endPoint x: 406, endPoint y: 182, distance: 6.6
click at [412, 184] on button "[PERSON_NAME]" at bounding box center [402, 182] width 58 height 9
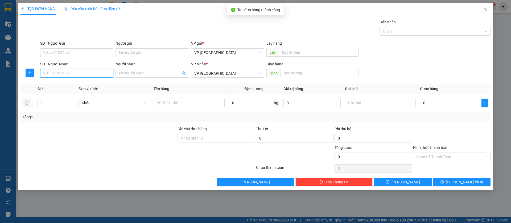
click at [75, 72] on input "SĐT Người Nhận" at bounding box center [76, 73] width 73 height 9
click at [79, 82] on div "0923963979 - Hùng" at bounding box center [76, 84] width 67 height 6
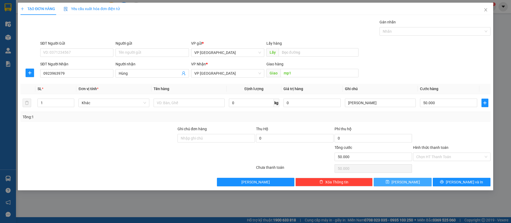
click at [418, 180] on button "[PERSON_NAME]" at bounding box center [402, 182] width 58 height 9
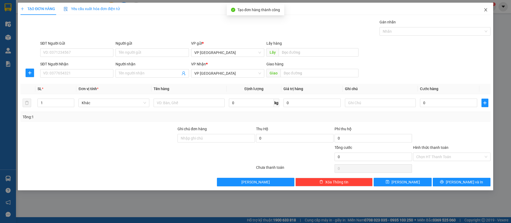
click at [483, 8] on icon "close" at bounding box center [485, 10] width 4 height 4
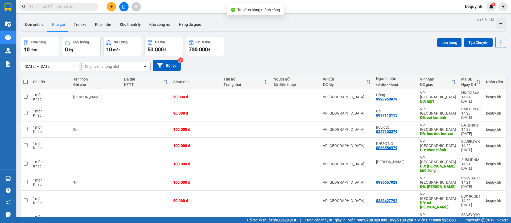
click at [26, 81] on span at bounding box center [25, 82] width 4 height 4
click at [26, 79] on input "checkbox" at bounding box center [26, 79] width 0 height 0
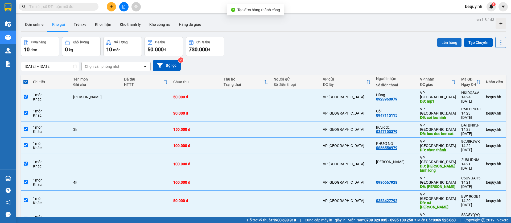
click at [444, 42] on button "Lên hàng" at bounding box center [449, 43] width 24 height 10
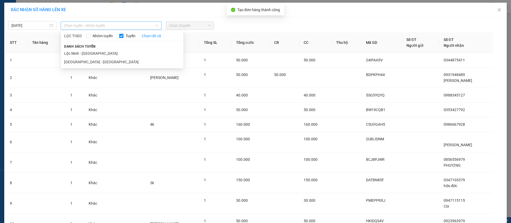
click at [136, 24] on span "Chọn tuyến - nhóm tuyến" at bounding box center [111, 26] width 94 height 8
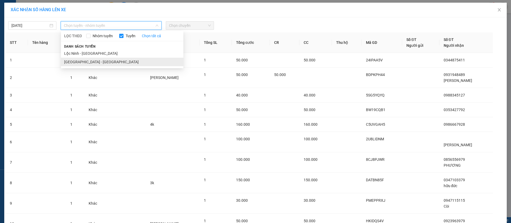
click at [106, 61] on li "[GEOGRAPHIC_DATA] - [GEOGRAPHIC_DATA]" at bounding box center [122, 62] width 122 height 9
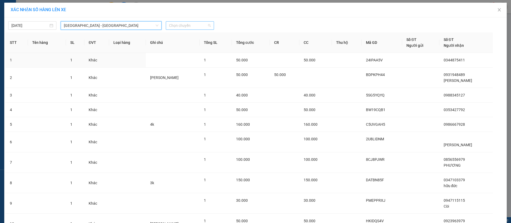
click at [187, 26] on span "Chọn chuyến" at bounding box center [190, 26] width 42 height 8
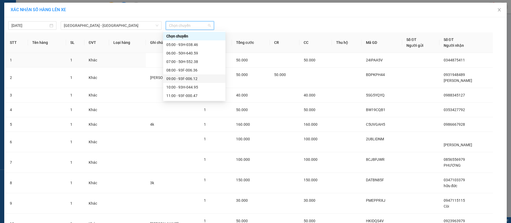
scroll to position [80, 0]
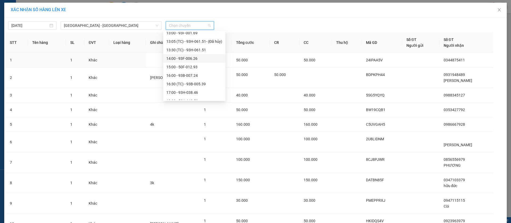
click at [179, 58] on div "14:00 - 93F-006.26" at bounding box center [194, 59] width 56 height 6
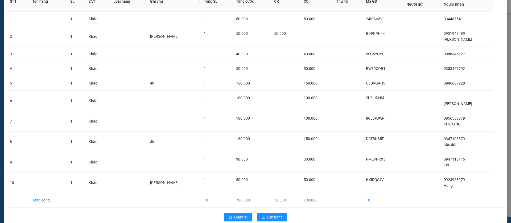
scroll to position [53, 0]
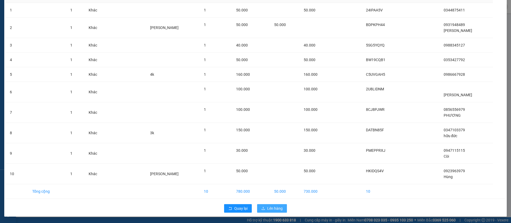
click at [275, 209] on span "Lên hàng" at bounding box center [274, 209] width 15 height 6
